Goal: Transaction & Acquisition: Download file/media

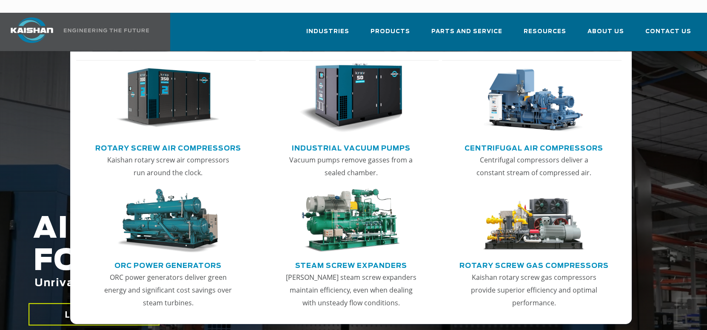
click at [178, 88] on img "Main menu" at bounding box center [167, 98] width 103 height 70
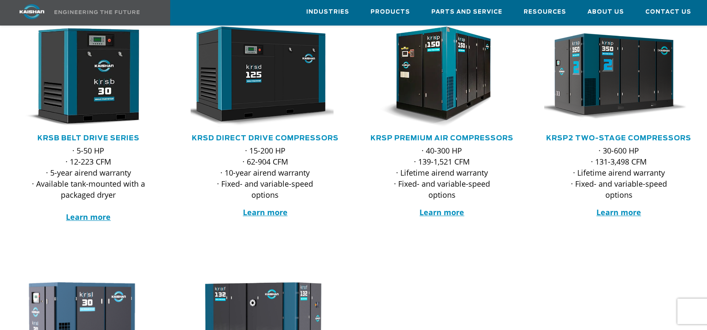
scroll to position [170, 0]
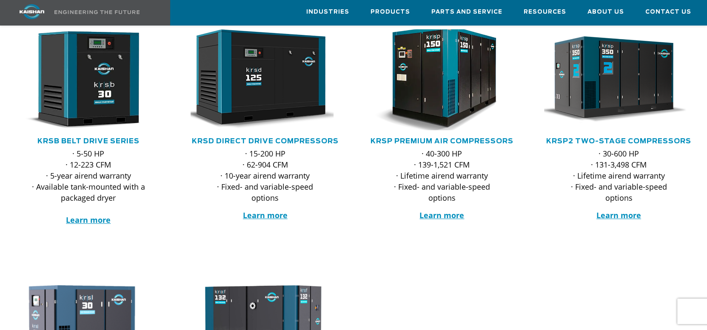
click at [419, 108] on img at bounding box center [435, 79] width 165 height 111
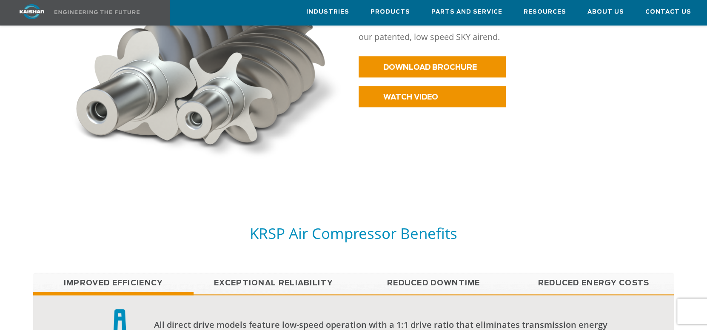
scroll to position [511, 0]
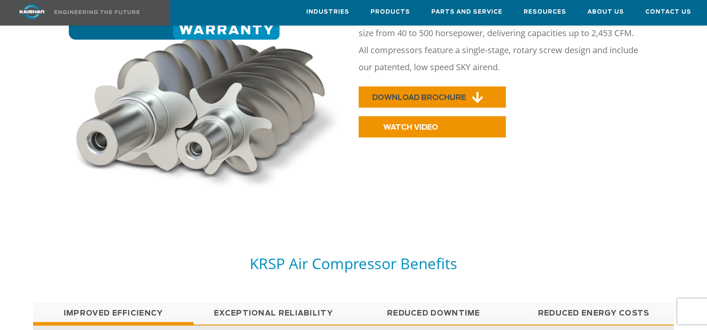
click at [428, 94] on span "DOWNLOAD BROCHURE" at bounding box center [419, 97] width 94 height 7
